Goal: Communication & Community: Answer question/provide support

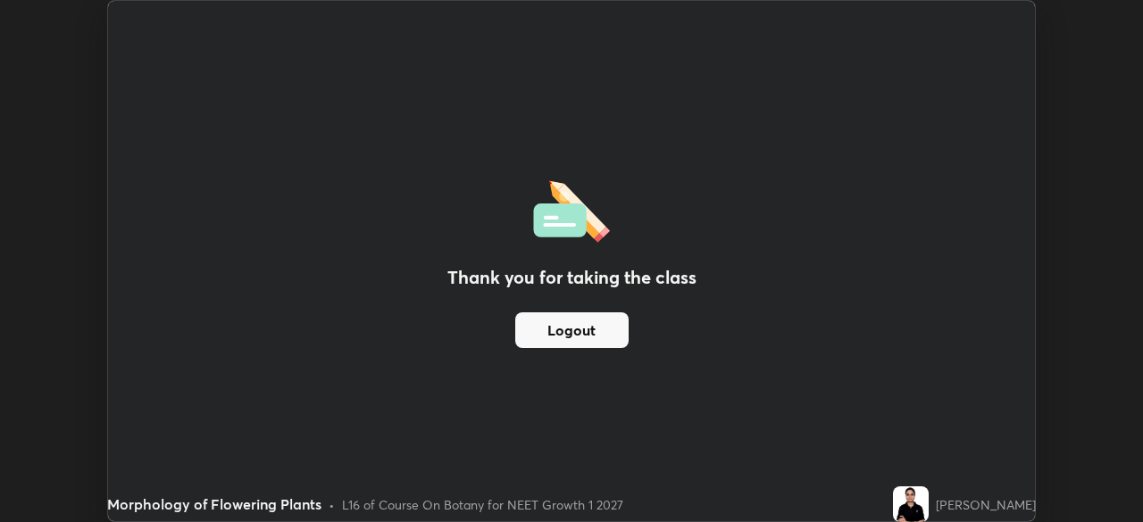
scroll to position [88757, 88137]
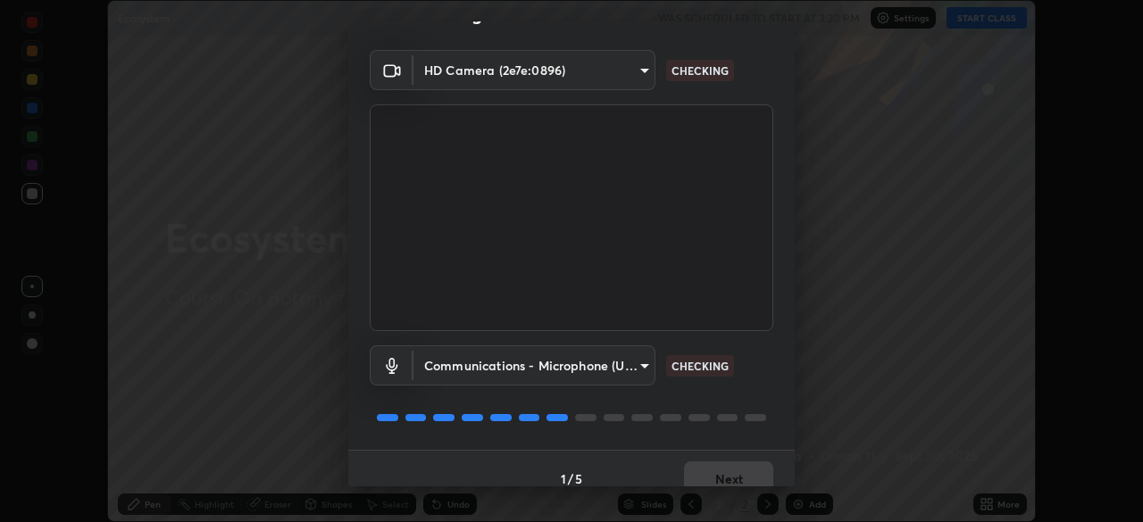
scroll to position [63, 0]
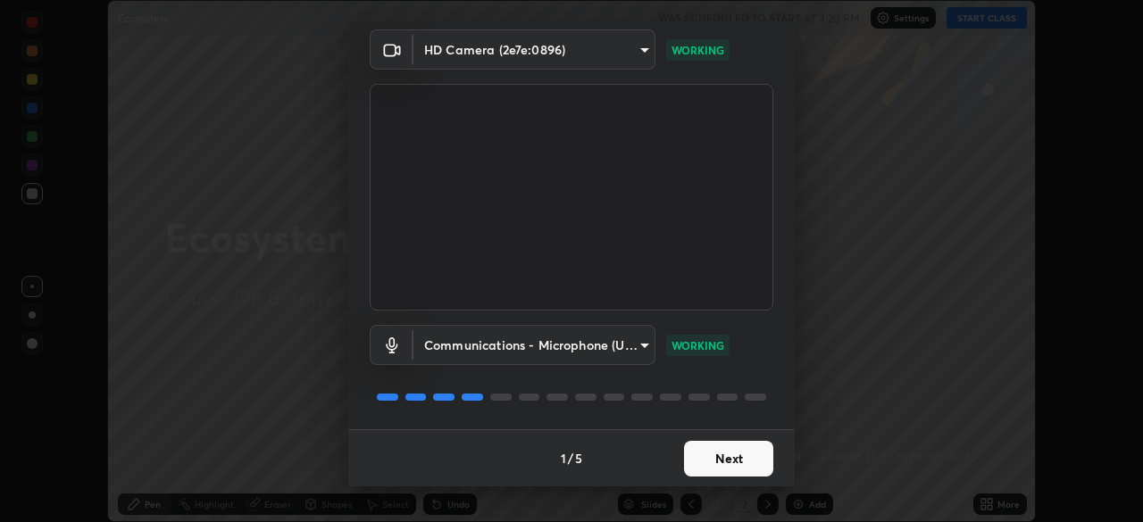
click at [733, 454] on button "Next" at bounding box center [728, 459] width 89 height 36
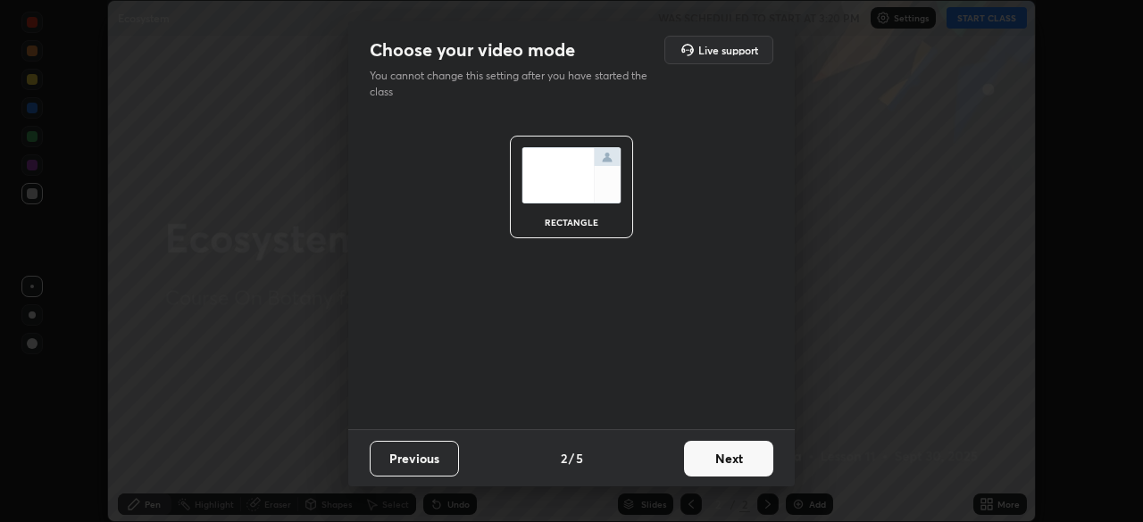
click at [720, 463] on button "Next" at bounding box center [728, 459] width 89 height 36
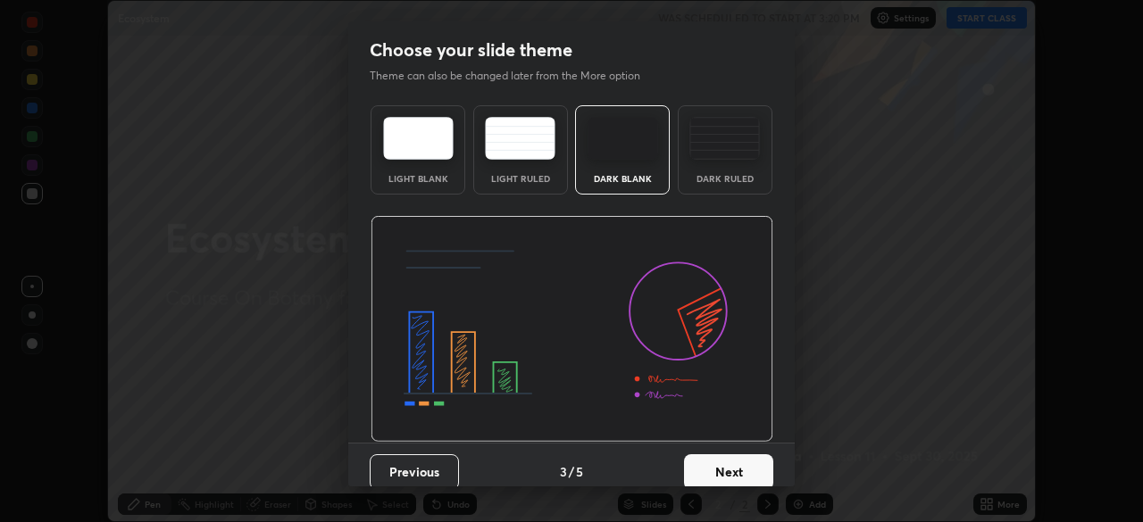
click at [725, 467] on button "Next" at bounding box center [728, 472] width 89 height 36
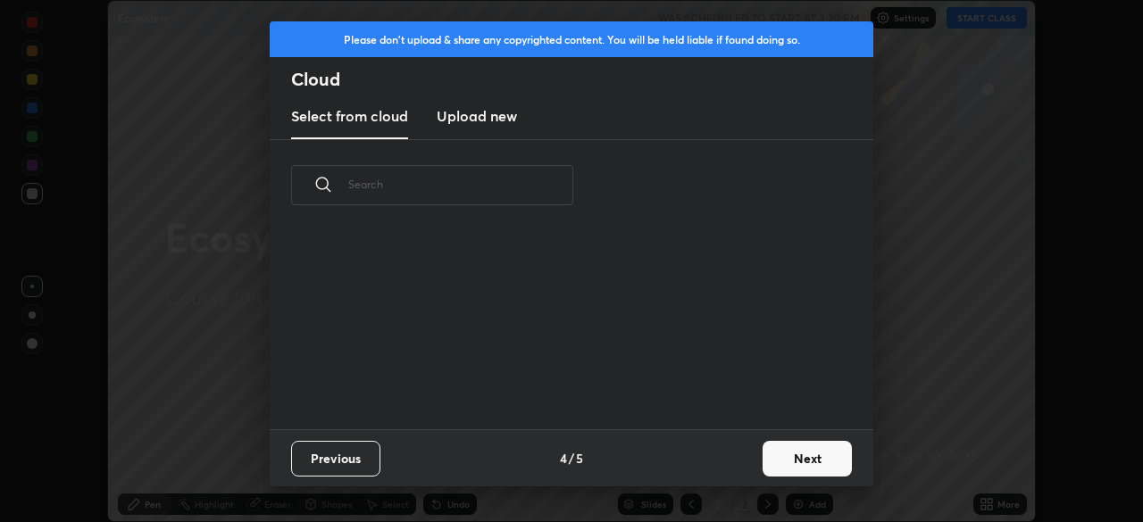
scroll to position [198, 573]
click at [800, 462] on button "Next" at bounding box center [806, 459] width 89 height 36
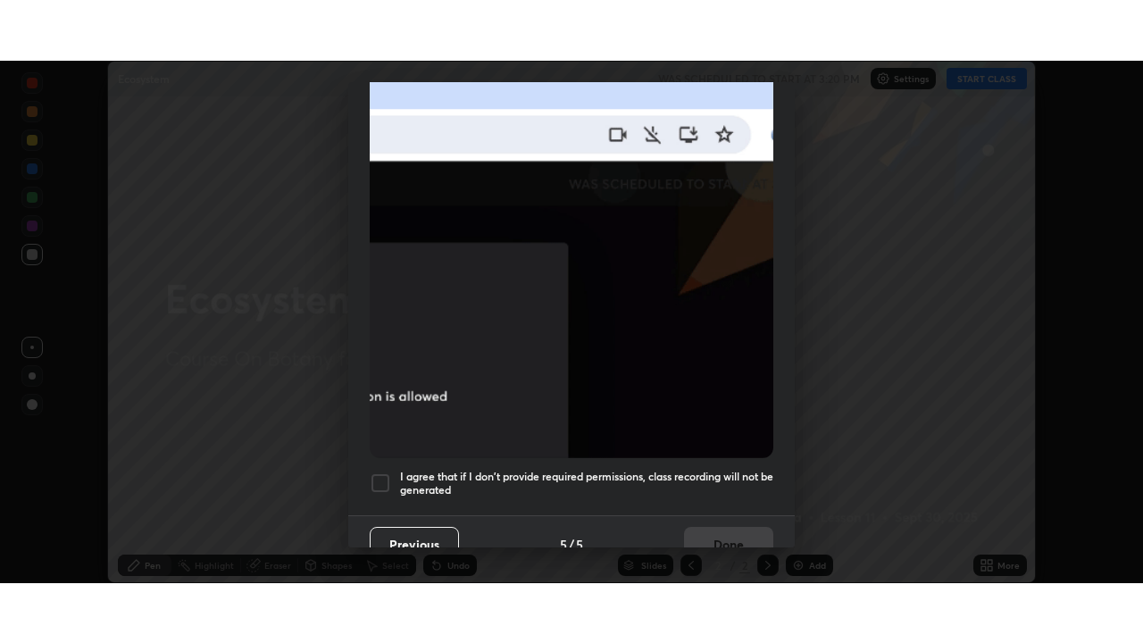
scroll to position [428, 0]
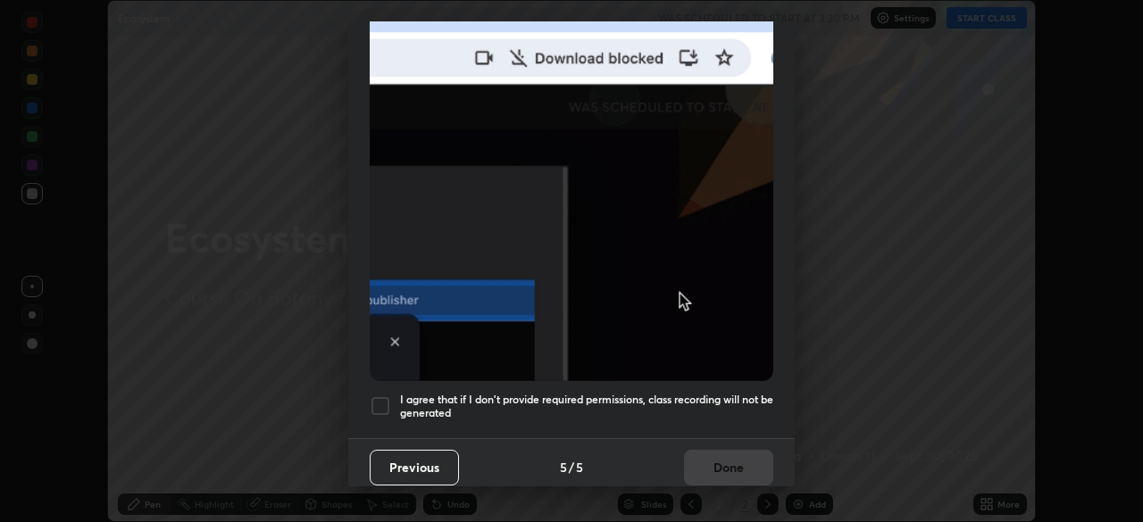
click at [381, 396] on div at bounding box center [380, 406] width 21 height 21
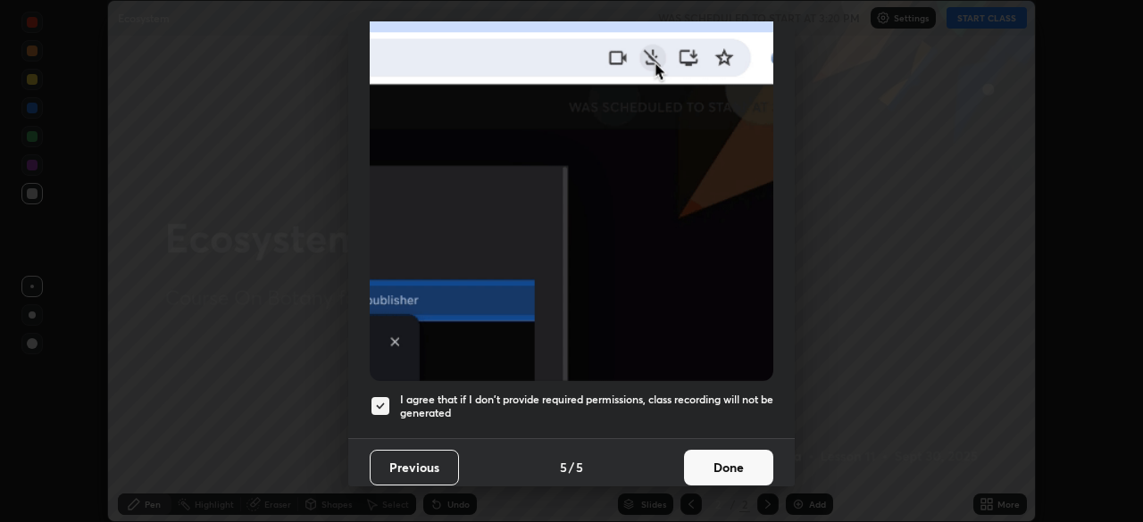
click at [702, 469] on button "Done" at bounding box center [728, 468] width 89 height 36
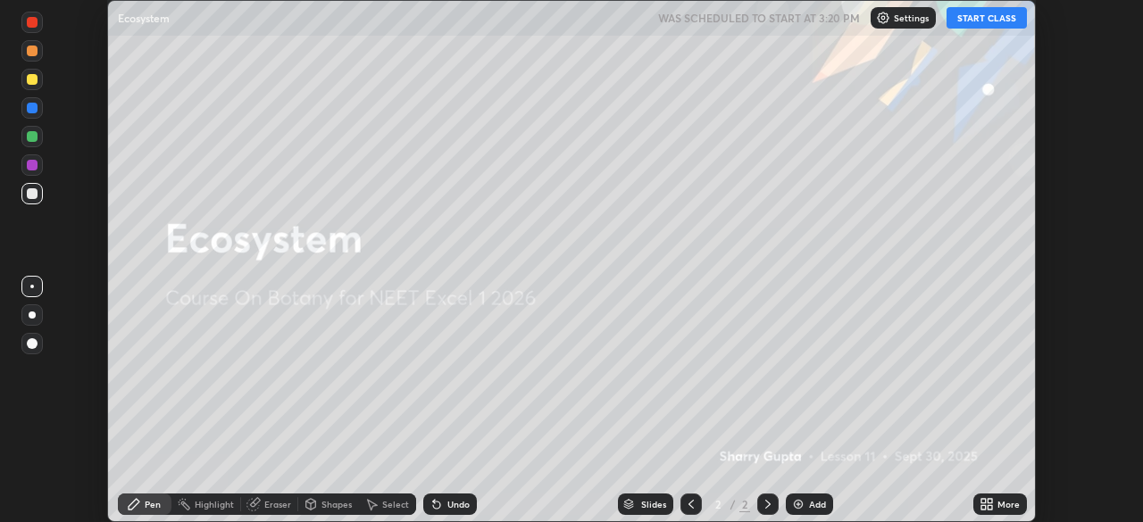
click at [996, 27] on button "START CLASS" at bounding box center [986, 17] width 80 height 21
click at [991, 509] on icon at bounding box center [989, 507] width 4 height 4
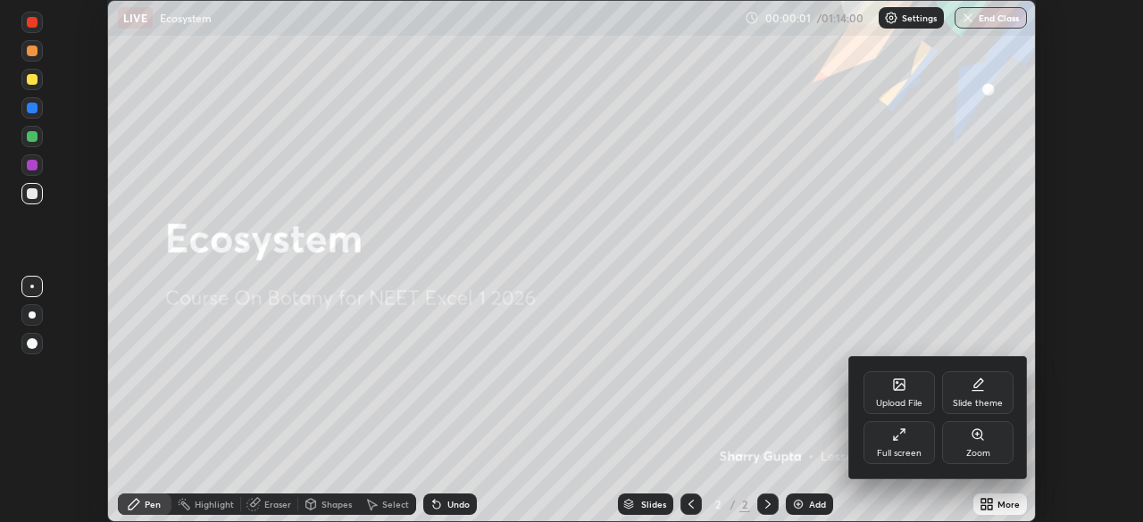
click at [920, 451] on div "Full screen" at bounding box center [899, 453] width 45 height 9
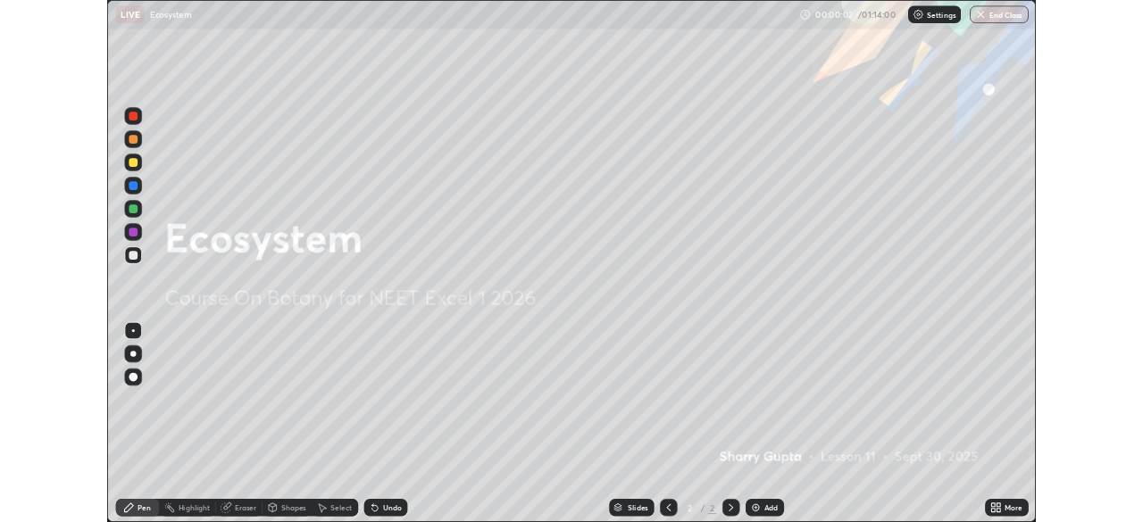
scroll to position [643, 1143]
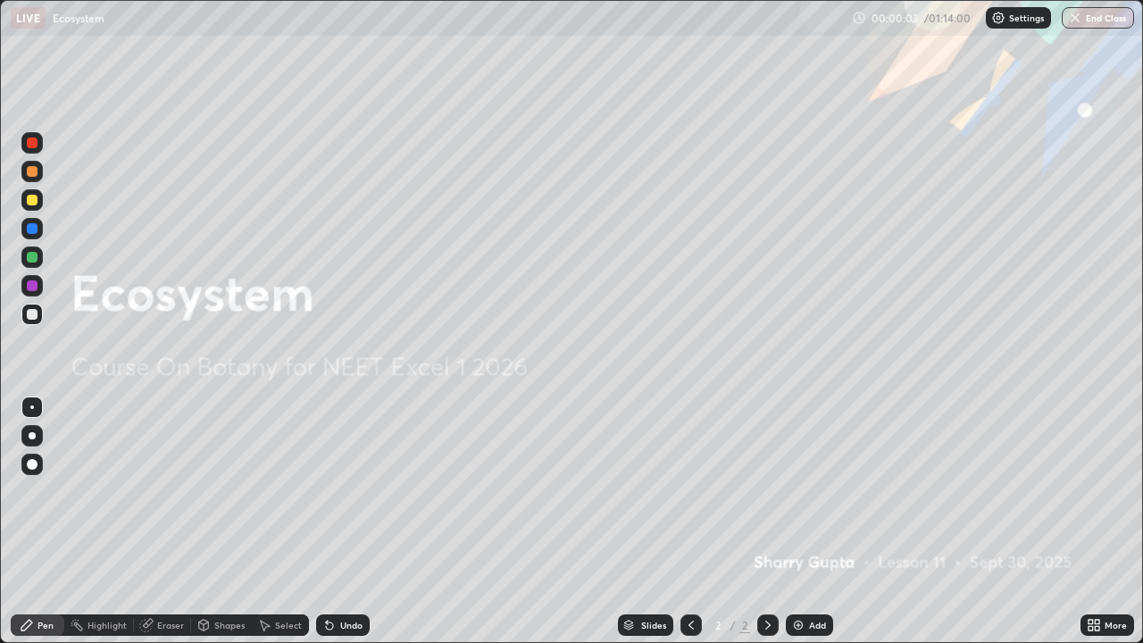
click at [1090, 521] on icon at bounding box center [1090, 622] width 4 height 4
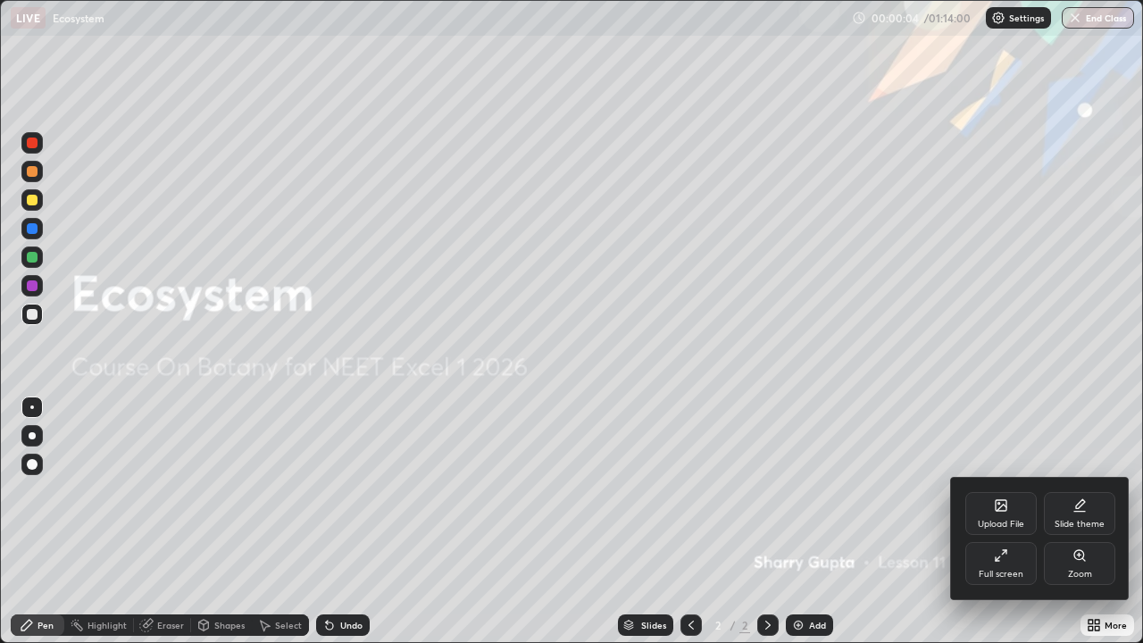
click at [1012, 521] on div "Full screen" at bounding box center [1001, 574] width 45 height 9
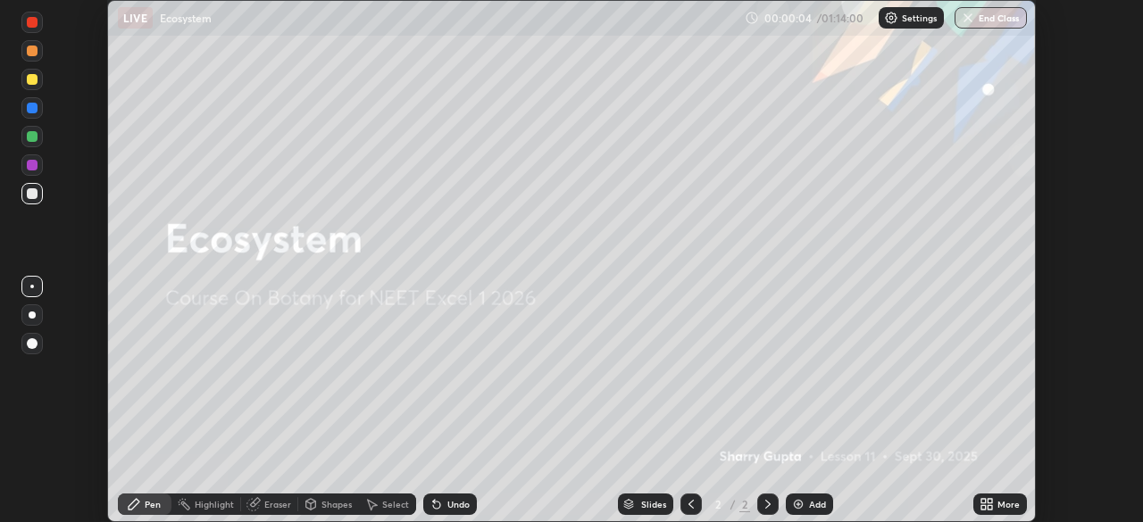
scroll to position [88757, 88137]
click at [802, 504] on img at bounding box center [798, 504] width 14 height 14
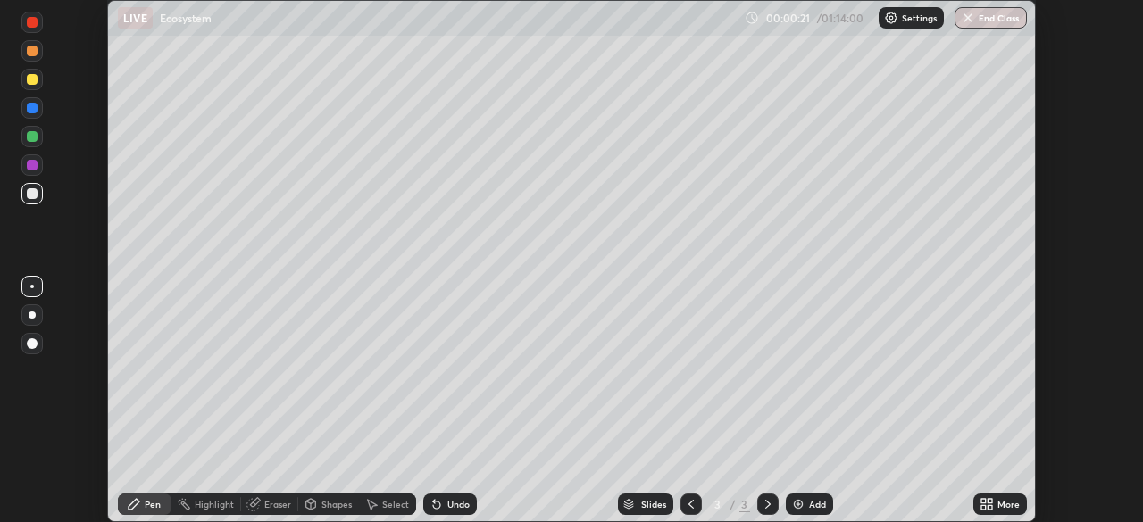
click at [36, 168] on div at bounding box center [32, 165] width 11 height 11
click at [32, 315] on div at bounding box center [32, 315] width 7 height 7
click at [34, 343] on div at bounding box center [32, 343] width 11 height 11
click at [34, 204] on div at bounding box center [31, 193] width 21 height 21
click at [36, 139] on div at bounding box center [32, 136] width 11 height 11
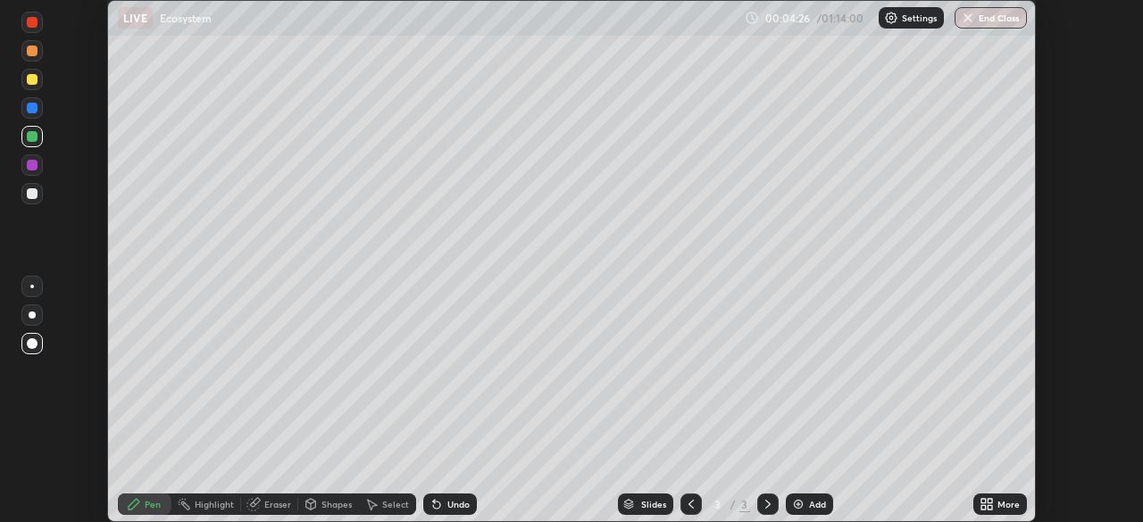
click at [36, 84] on div at bounding box center [31, 79] width 21 height 21
click at [1036, 396] on div "Setting up your live class" at bounding box center [571, 261] width 1143 height 522
click at [33, 165] on div at bounding box center [32, 165] width 11 height 11
click at [798, 504] on img at bounding box center [798, 504] width 14 height 14
click at [33, 194] on div at bounding box center [32, 193] width 11 height 11
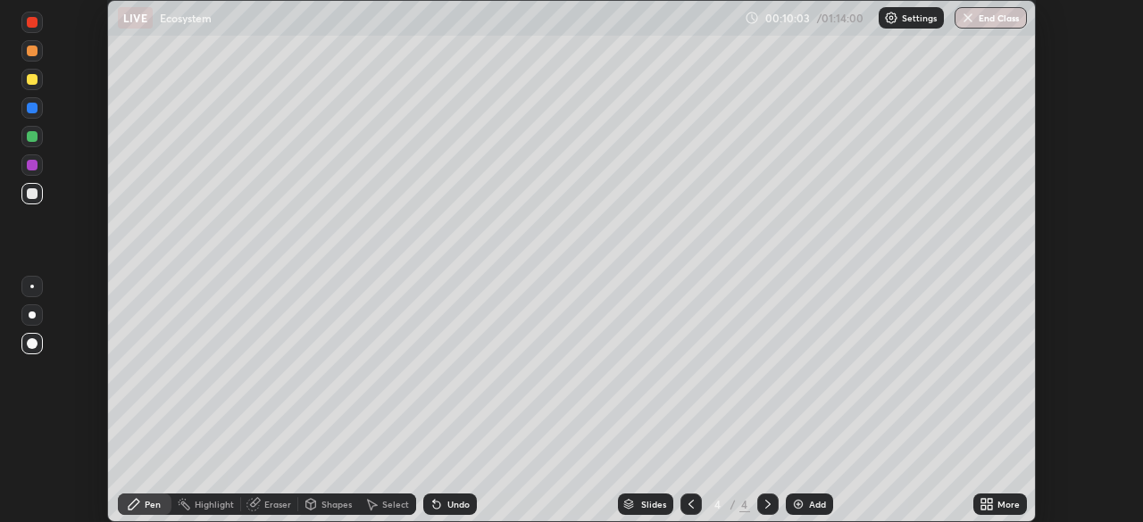
click at [36, 79] on div at bounding box center [32, 79] width 11 height 11
click at [36, 168] on div at bounding box center [32, 165] width 11 height 11
click at [32, 137] on div at bounding box center [32, 136] width 11 height 11
click at [30, 194] on div at bounding box center [32, 193] width 11 height 11
click at [34, 87] on div at bounding box center [31, 79] width 21 height 21
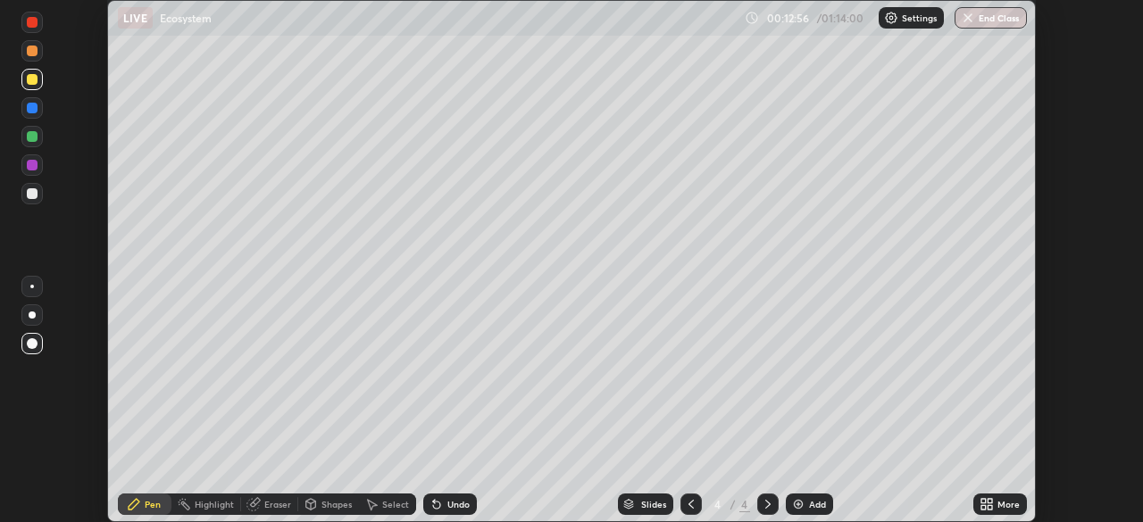
click at [1024, 487] on div "More" at bounding box center [1000, 505] width 54 height 36
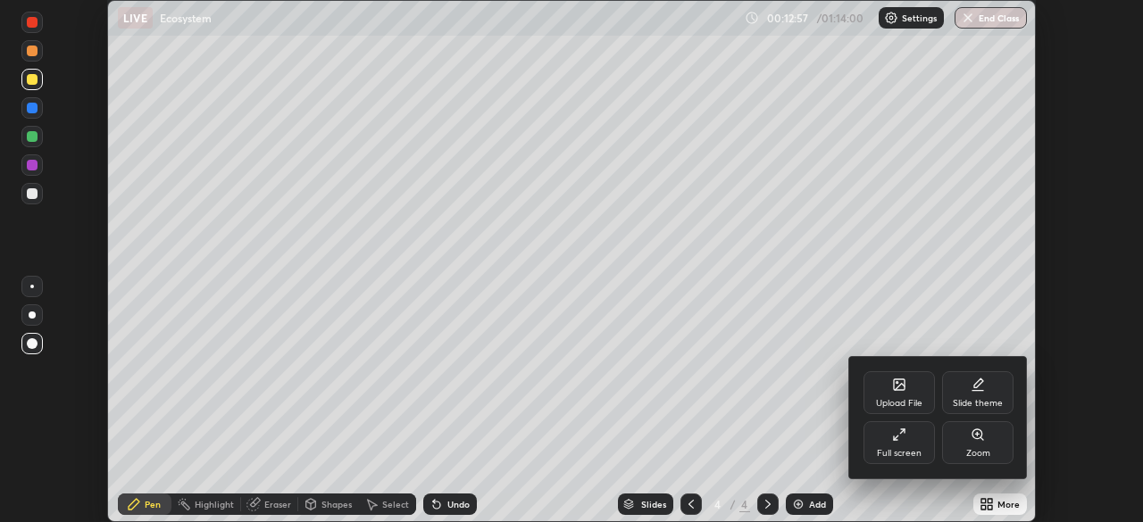
click at [995, 506] on div at bounding box center [571, 261] width 1143 height 522
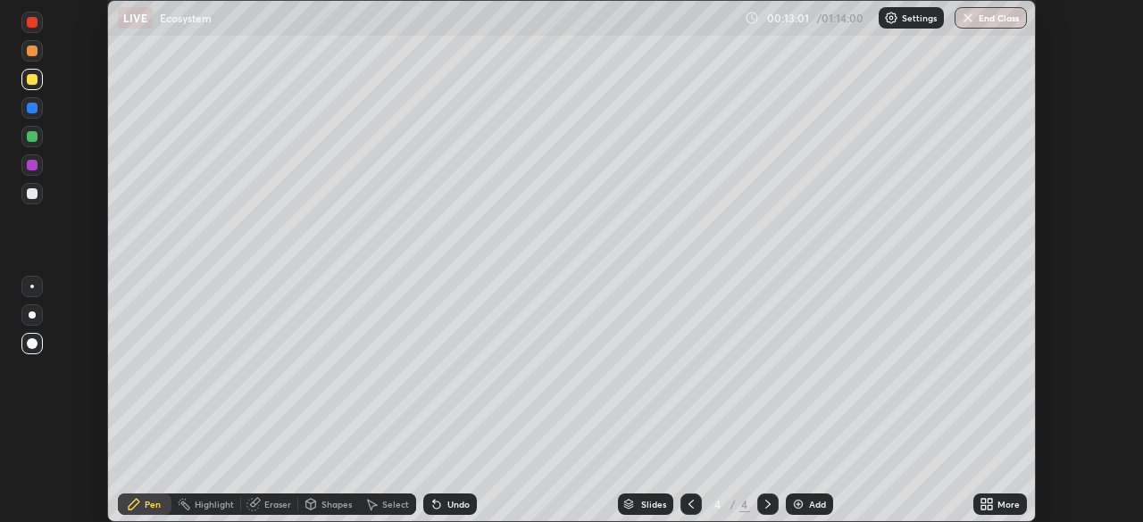
click at [32, 109] on div at bounding box center [32, 108] width 11 height 11
click at [801, 506] on img at bounding box center [798, 504] width 14 height 14
click at [38, 199] on div at bounding box center [31, 193] width 21 height 21
click at [36, 86] on div at bounding box center [31, 79] width 21 height 21
click at [35, 167] on div at bounding box center [32, 165] width 11 height 11
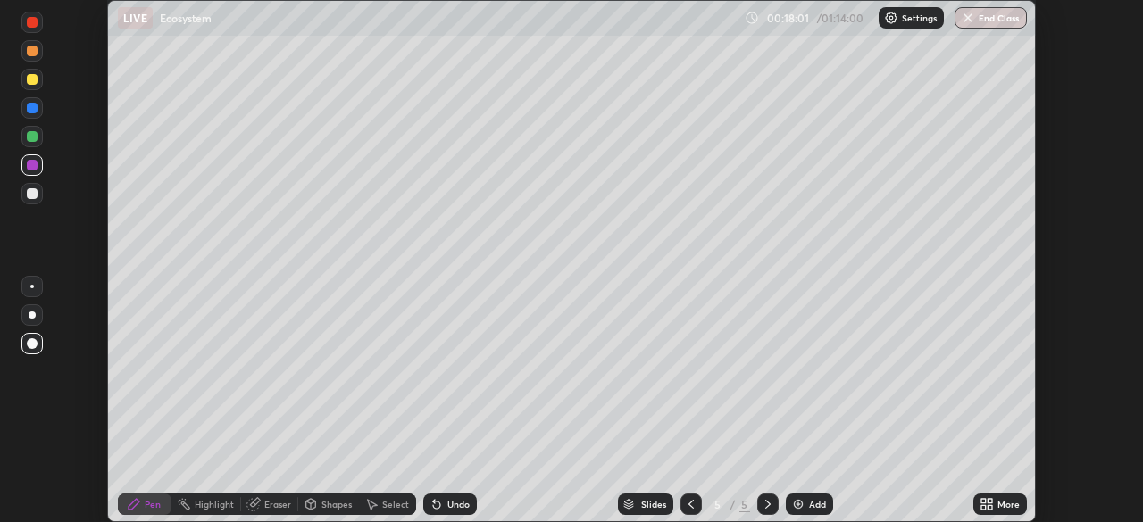
click at [32, 195] on div at bounding box center [32, 193] width 11 height 11
click at [36, 111] on div at bounding box center [32, 108] width 11 height 11
click at [32, 80] on div at bounding box center [32, 79] width 11 height 11
click at [36, 60] on div at bounding box center [31, 50] width 21 height 21
click at [804, 506] on div "Add" at bounding box center [809, 504] width 47 height 21
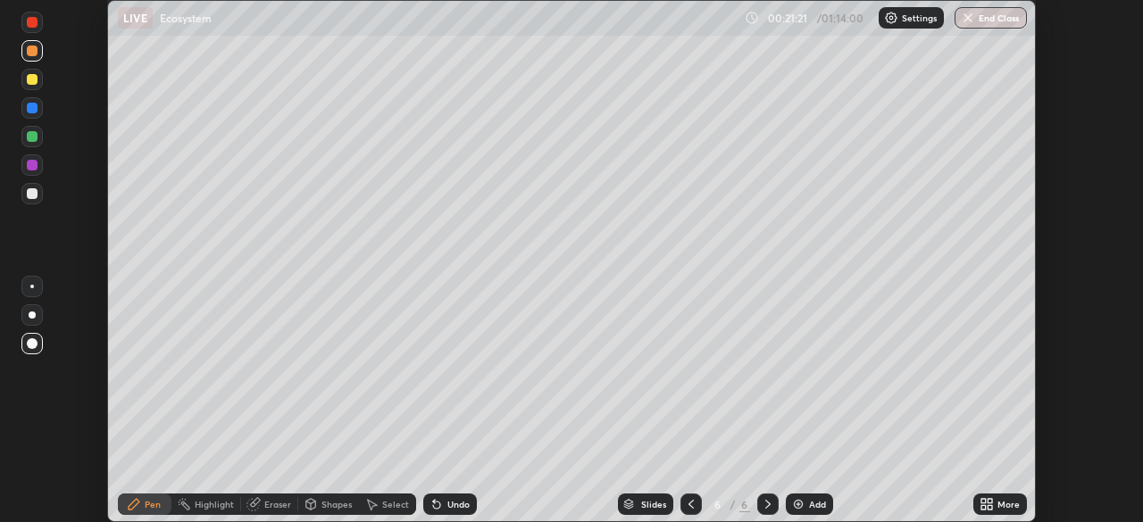
click at [35, 109] on div at bounding box center [32, 108] width 11 height 11
click at [35, 141] on div at bounding box center [31, 136] width 21 height 21
click at [32, 195] on div at bounding box center [32, 193] width 11 height 11
click at [37, 170] on div at bounding box center [31, 164] width 21 height 21
click at [812, 504] on div "Add" at bounding box center [817, 504] width 17 height 9
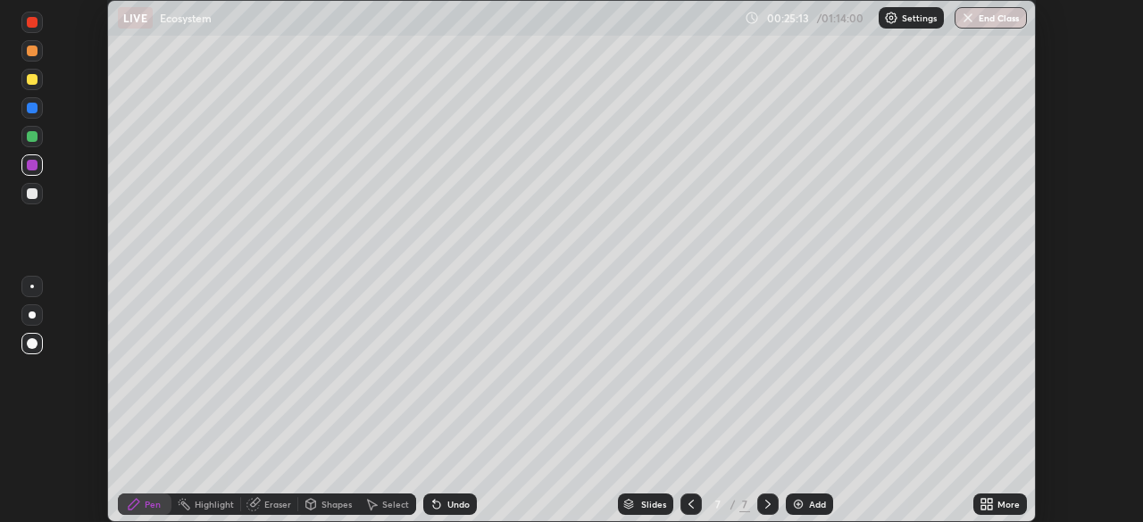
click at [33, 137] on div at bounding box center [32, 136] width 11 height 11
click at [37, 201] on div at bounding box center [31, 193] width 21 height 21
click at [35, 82] on div at bounding box center [32, 79] width 11 height 11
click at [809, 505] on div "Add" at bounding box center [817, 504] width 17 height 9
click at [51, 491] on div "Setting up your live class" at bounding box center [571, 261] width 1143 height 522
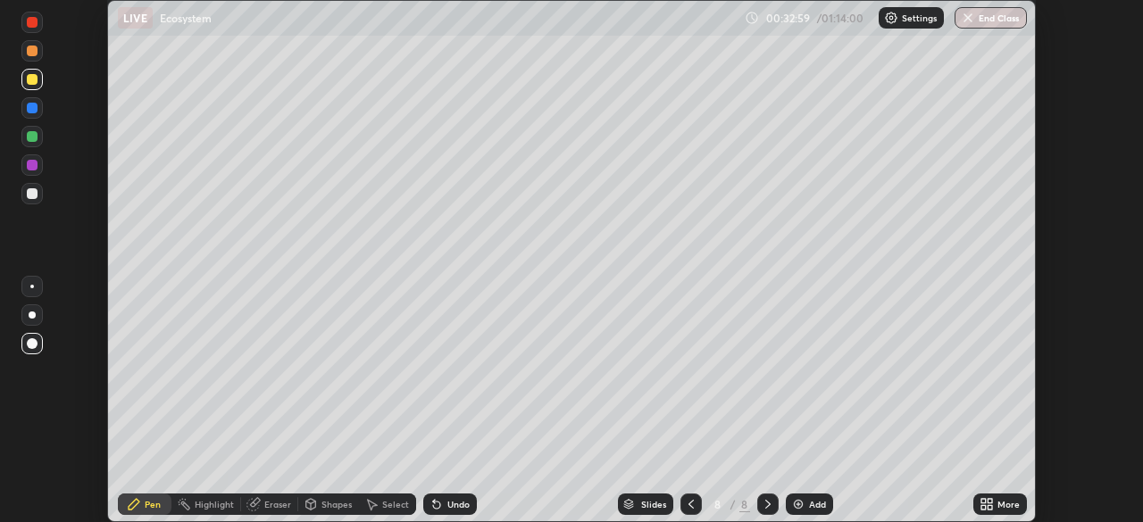
click at [32, 109] on div at bounding box center [32, 108] width 11 height 11
click at [32, 348] on div at bounding box center [32, 343] width 11 height 11
click at [33, 188] on div at bounding box center [32, 193] width 11 height 11
click at [34, 87] on div at bounding box center [31, 79] width 21 height 21
click at [36, 173] on div at bounding box center [31, 164] width 21 height 21
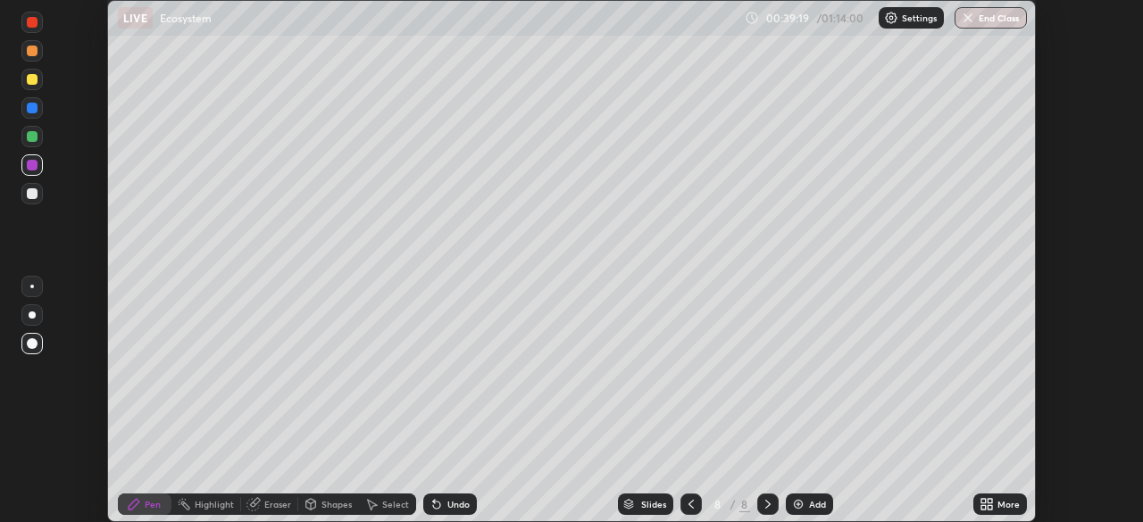
click at [32, 137] on div at bounding box center [32, 136] width 11 height 11
click at [806, 505] on div "Add" at bounding box center [809, 504] width 47 height 21
click at [39, 85] on div at bounding box center [31, 79] width 21 height 21
click at [34, 112] on div at bounding box center [32, 108] width 11 height 11
click at [39, 144] on div at bounding box center [31, 136] width 21 height 21
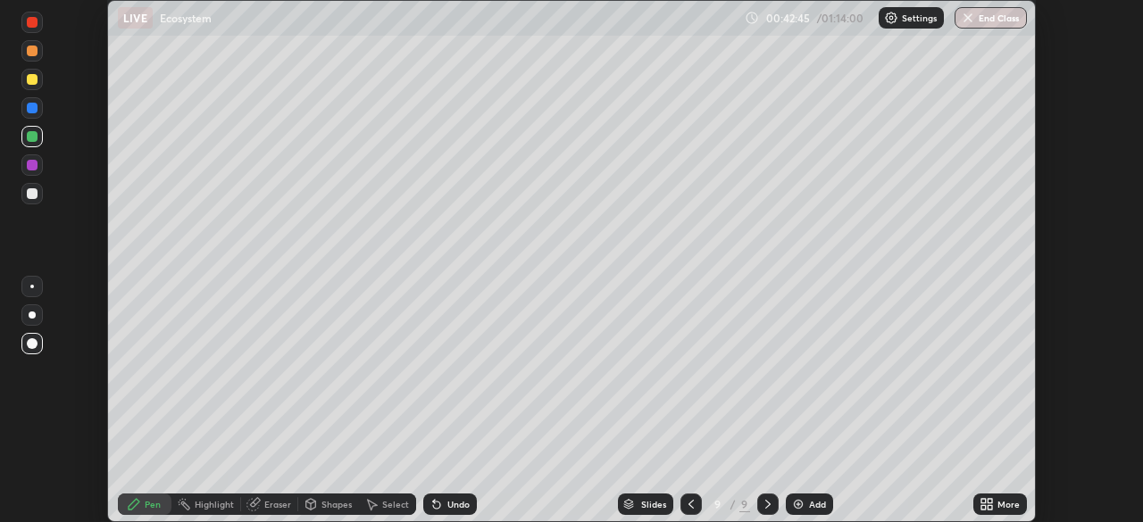
click at [34, 196] on div at bounding box center [32, 193] width 11 height 11
click at [29, 79] on div at bounding box center [32, 79] width 11 height 11
click at [34, 191] on div at bounding box center [32, 193] width 11 height 11
click at [36, 112] on div at bounding box center [32, 108] width 11 height 11
click at [856, 489] on div "Slides 9 / 9 Add" at bounding box center [725, 505] width 496 height 36
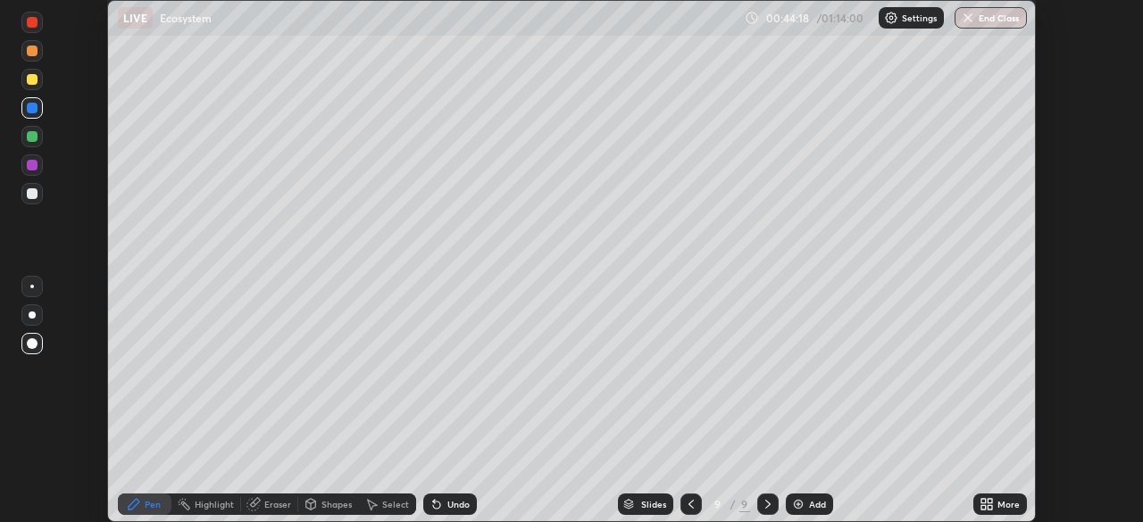
click at [29, 138] on div at bounding box center [32, 136] width 11 height 11
click at [38, 174] on div at bounding box center [31, 164] width 21 height 21
click at [33, 137] on div at bounding box center [32, 136] width 11 height 11
click at [805, 504] on div "Add" at bounding box center [809, 504] width 47 height 21
click at [36, 168] on div at bounding box center [32, 165] width 11 height 11
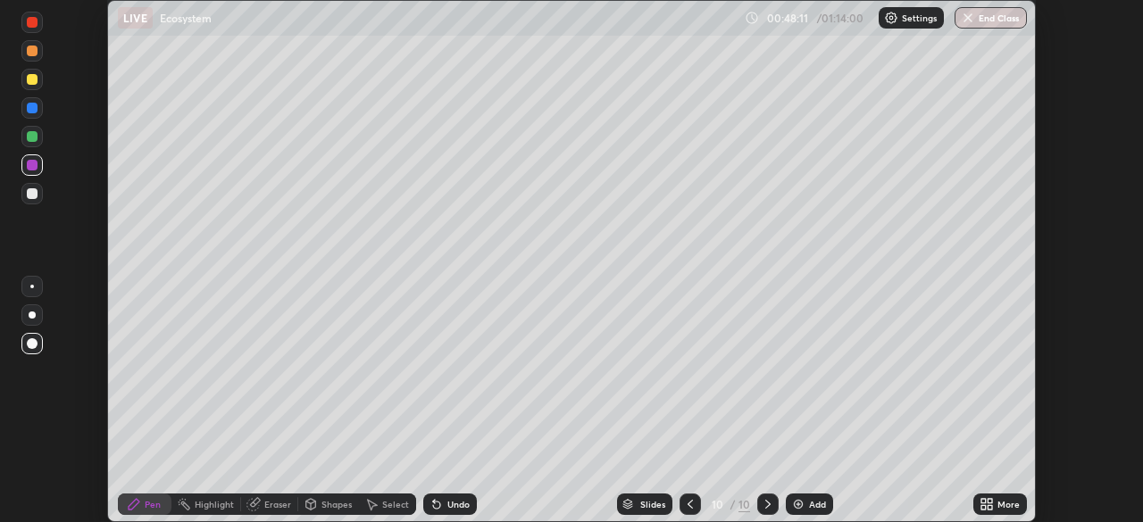
click at [36, 79] on div at bounding box center [32, 79] width 11 height 11
click at [1013, 16] on button "End Class" at bounding box center [990, 17] width 72 height 21
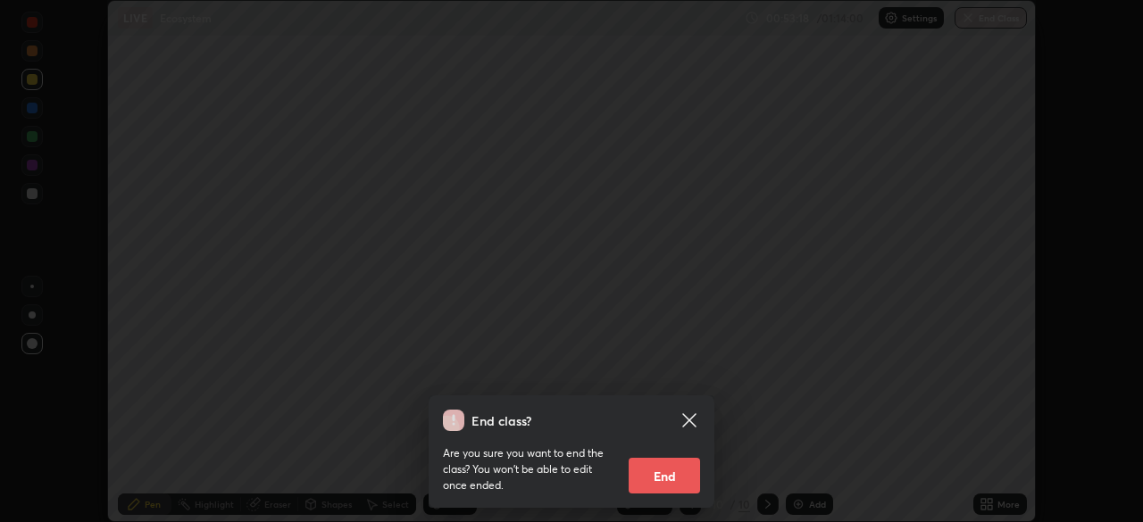
click at [668, 479] on button "End" at bounding box center [664, 476] width 71 height 36
